Goal: Task Accomplishment & Management: Manage account settings

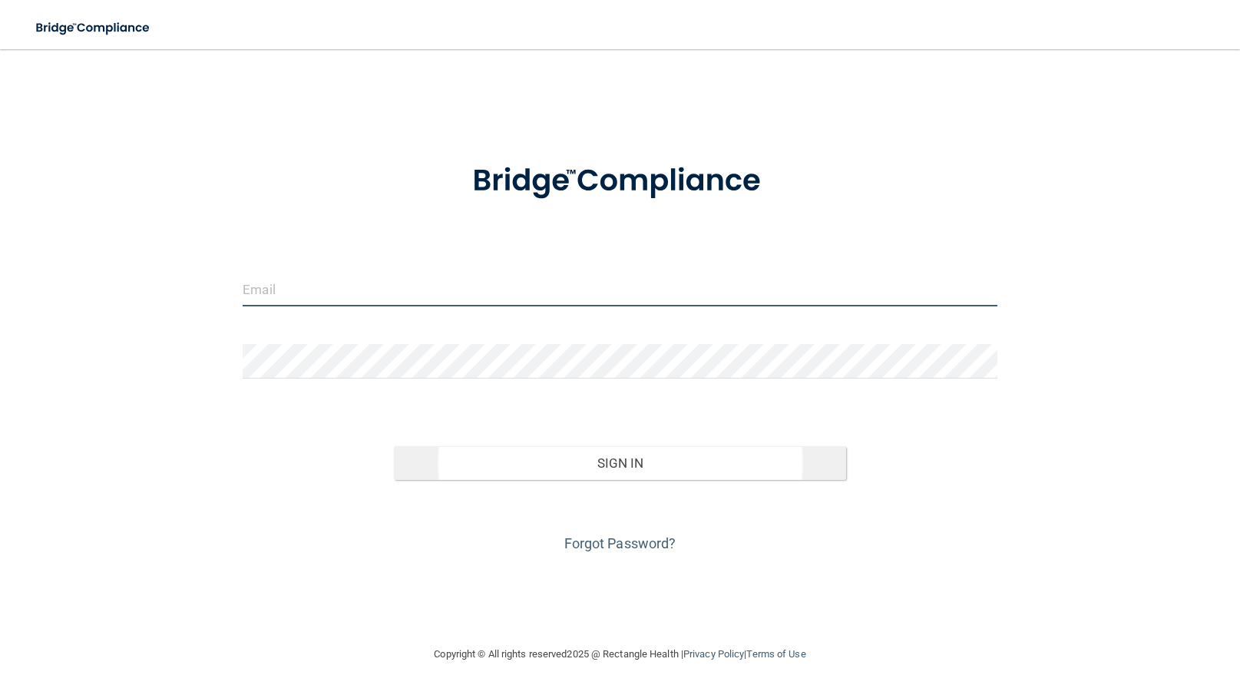
type input "[EMAIL_ADDRESS][DOMAIN_NAME]"
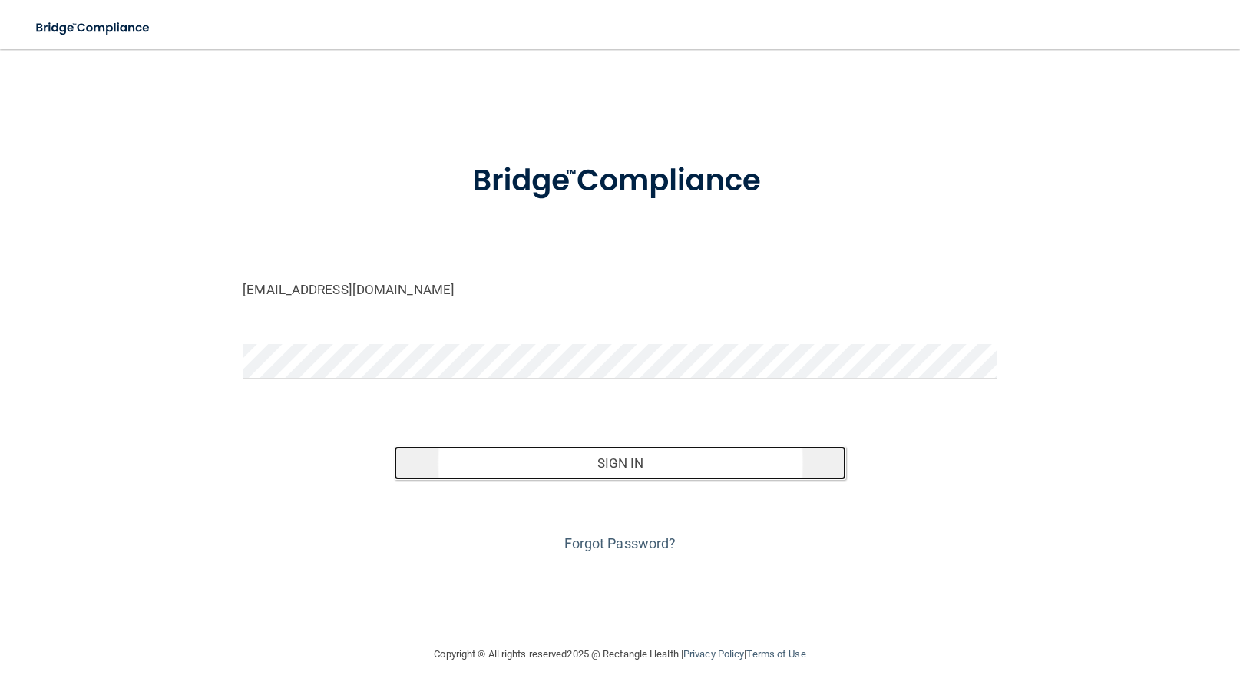
click at [603, 467] on button "Sign In" at bounding box center [620, 463] width 452 height 34
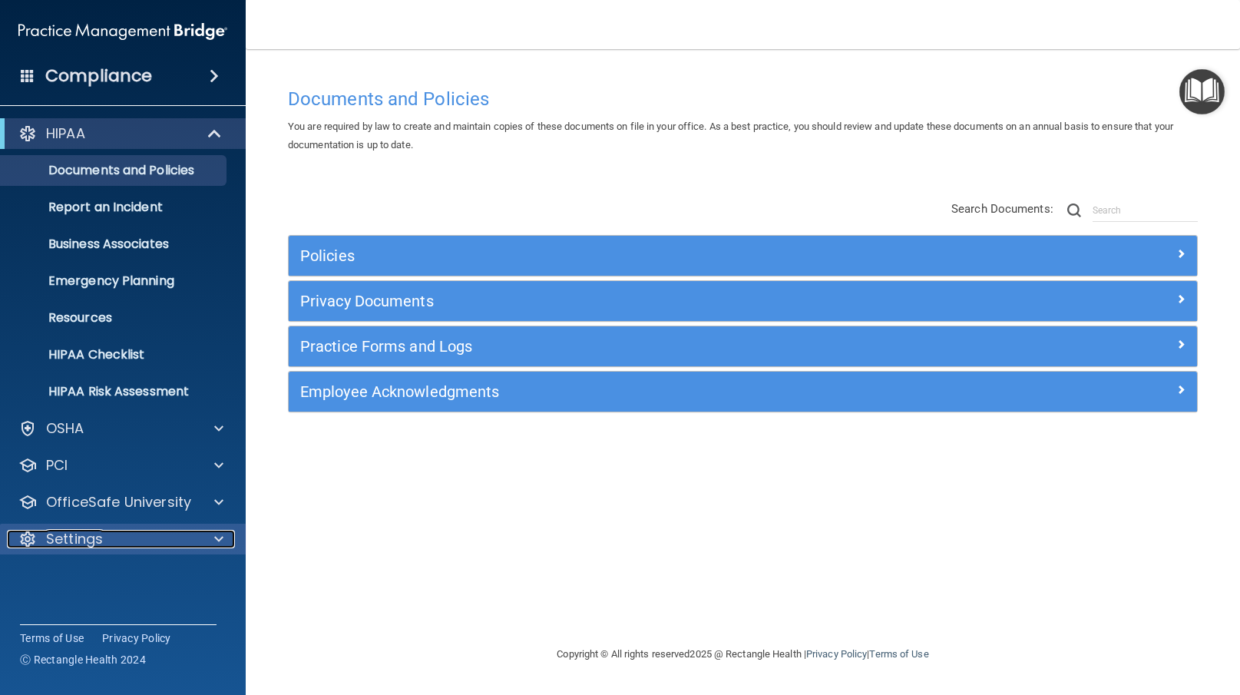
click at [224, 537] on div at bounding box center [216, 539] width 38 height 18
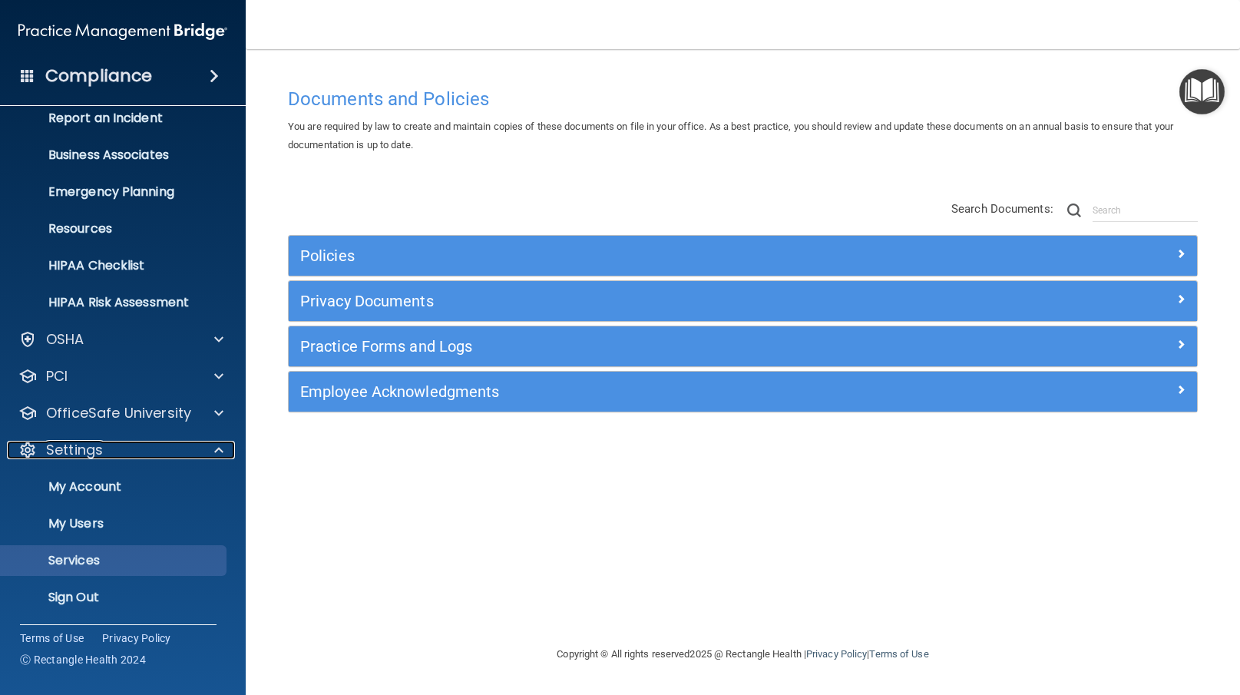
scroll to position [90, 0]
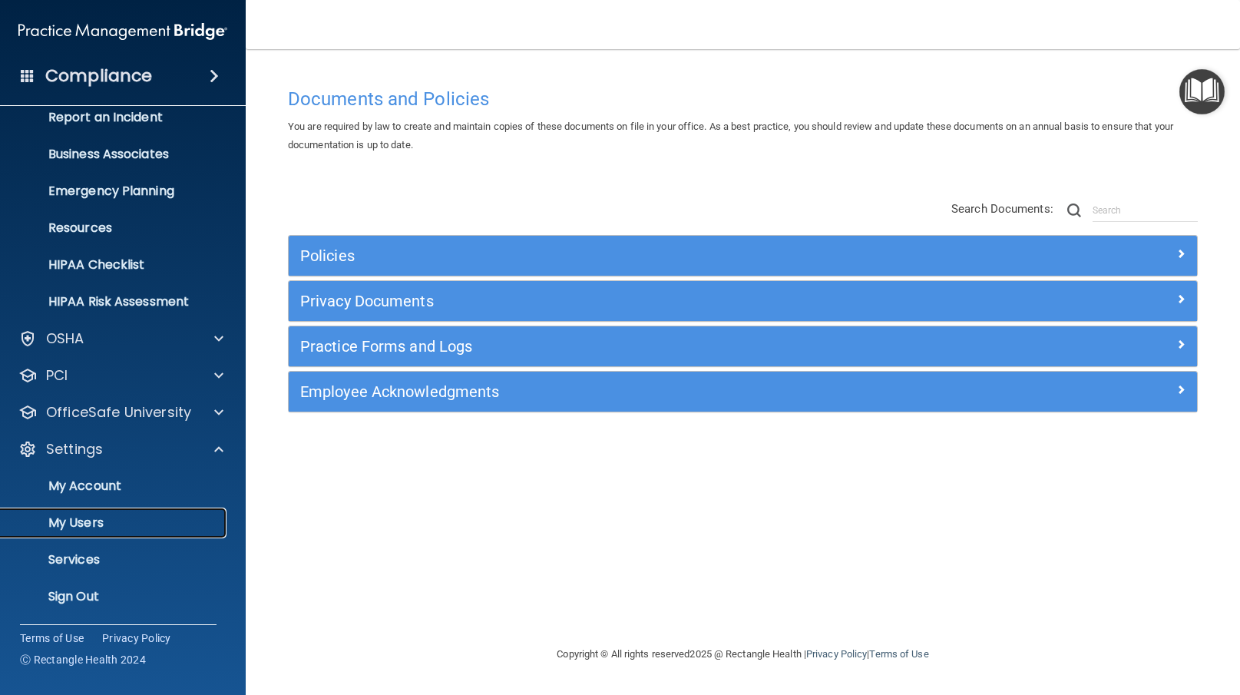
click at [96, 517] on p "My Users" at bounding box center [115, 522] width 210 height 15
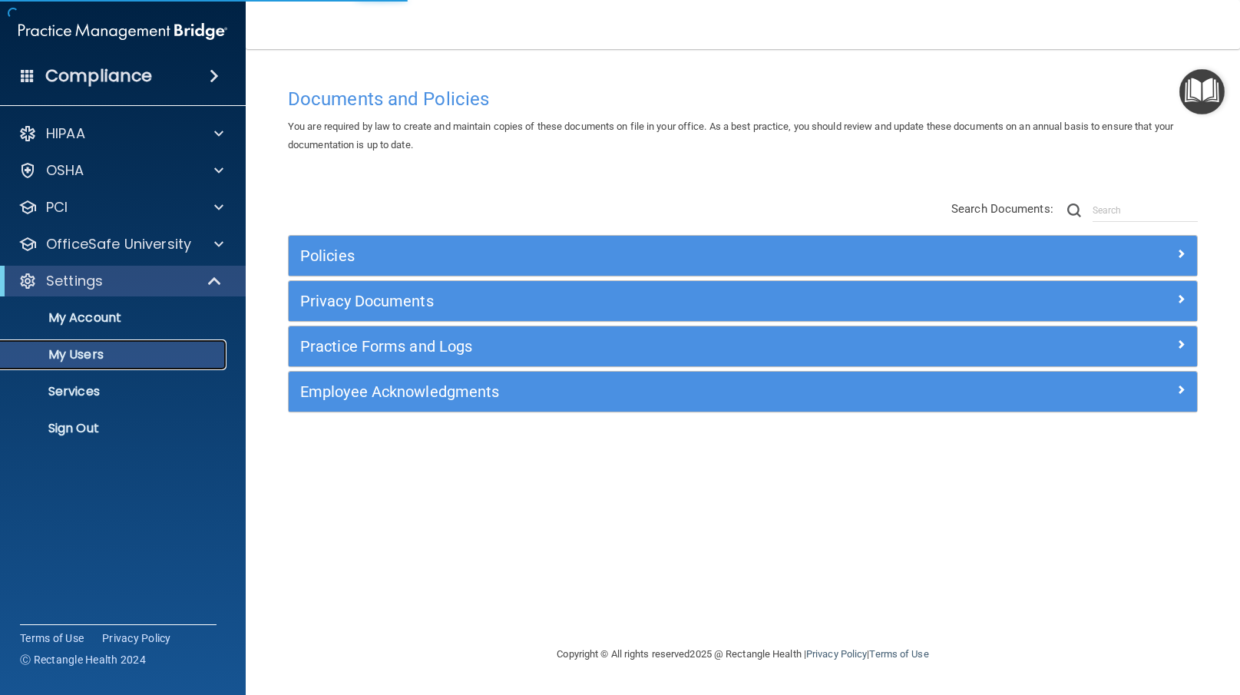
select select "20"
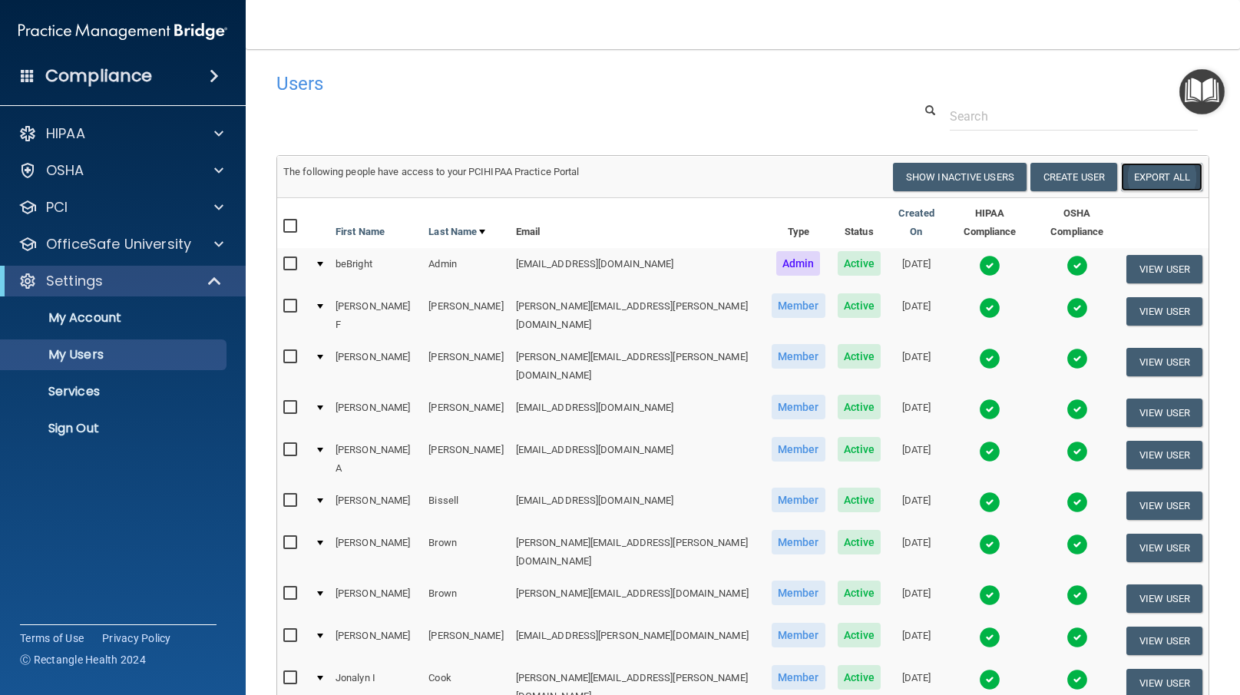
click at [1140, 177] on link "Export All" at bounding box center [1161, 177] width 81 height 28
click at [290, 672] on input "checkbox" at bounding box center [292, 678] width 18 height 12
checkbox input "true"
